Goal: Task Accomplishment & Management: Use online tool/utility

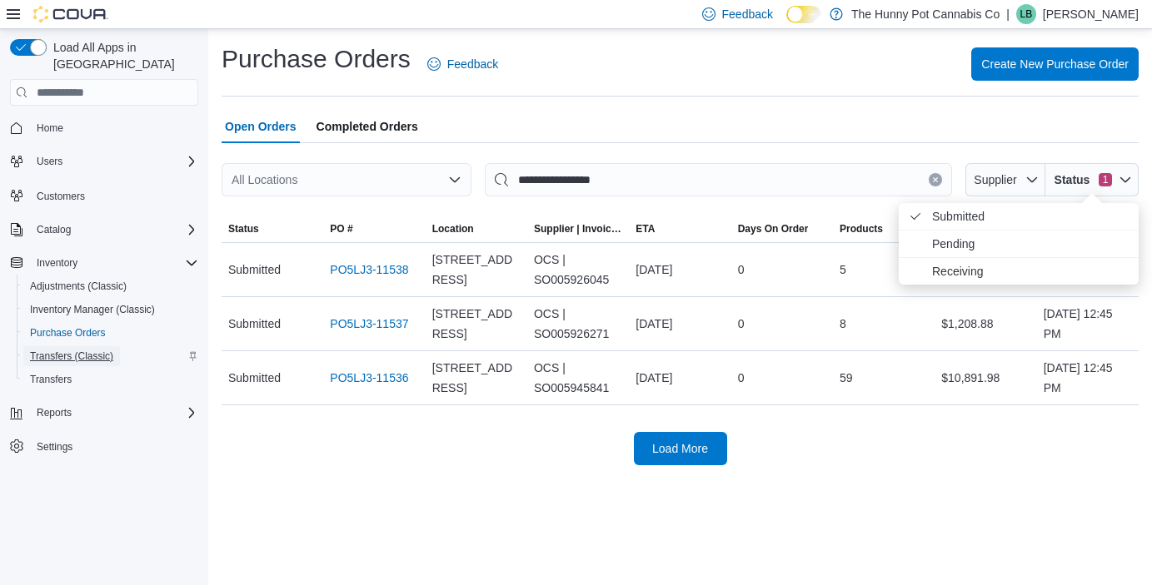
click at [53, 350] on span "Transfers (Classic)" at bounding box center [71, 356] width 83 height 13
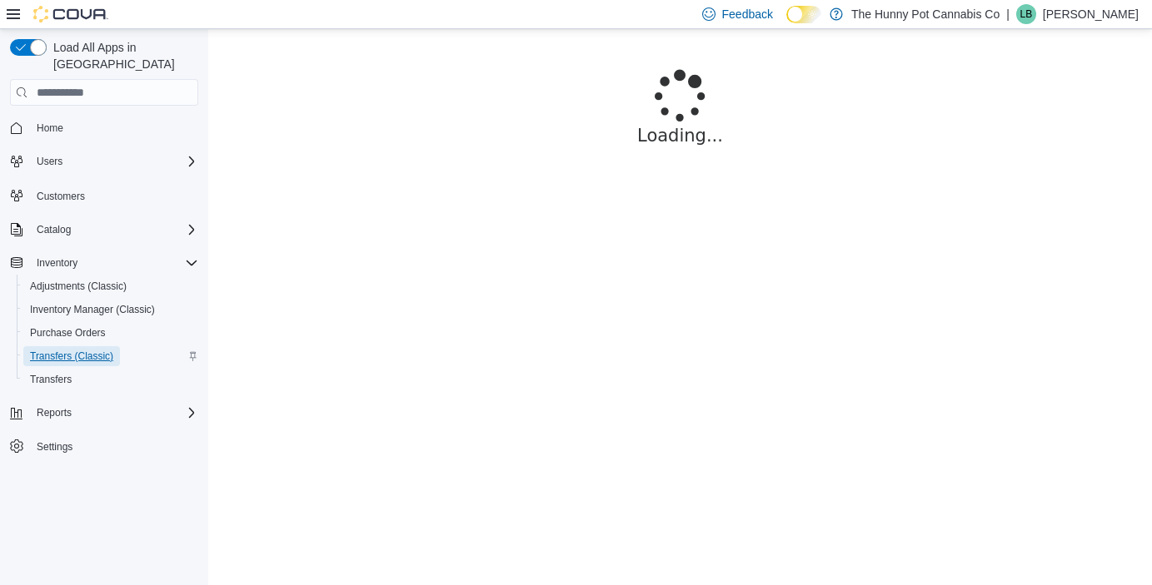
click at [71, 350] on span "Transfers (Classic)" at bounding box center [71, 356] width 83 height 13
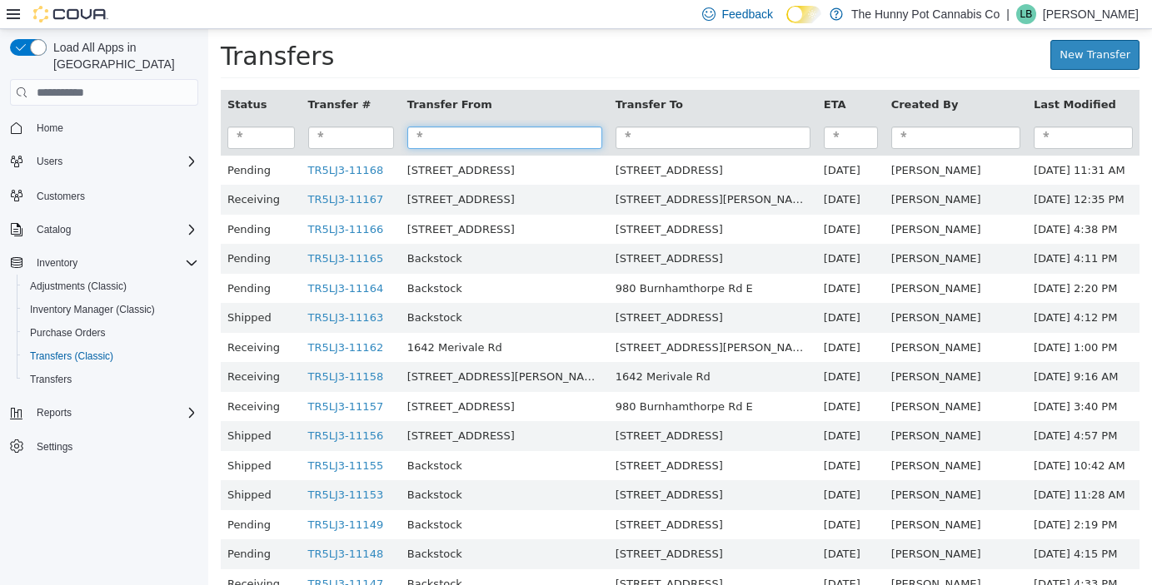
click at [478, 145] on input "search" at bounding box center [504, 138] width 195 height 22
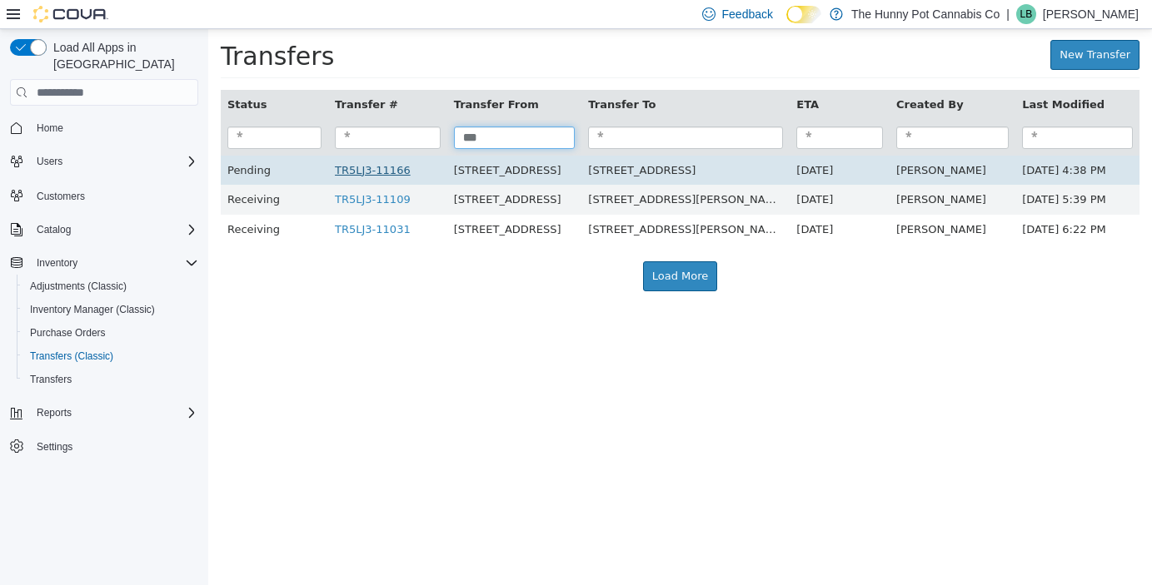
type input "***"
click at [393, 170] on link "TR5LJ3-11166" at bounding box center [373, 170] width 76 height 12
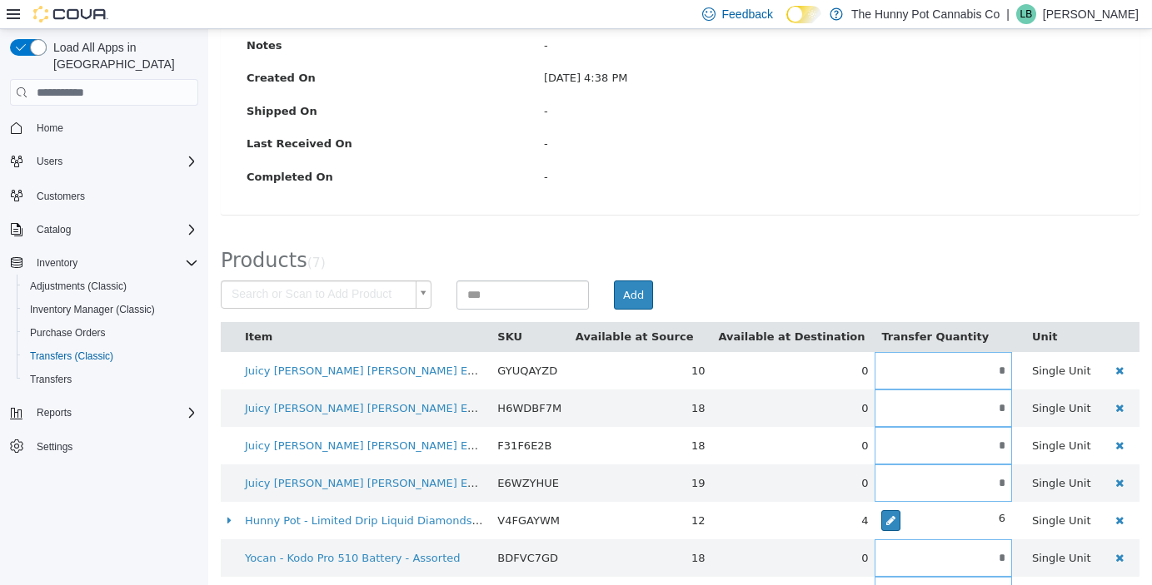
scroll to position [375, 0]
